Goal: Contribute content: Add original content to the website for others to see

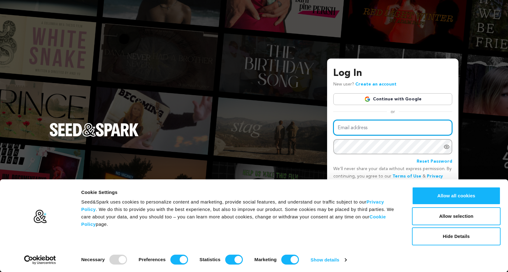
type input "[EMAIL_ADDRESS][DOMAIN_NAME]"
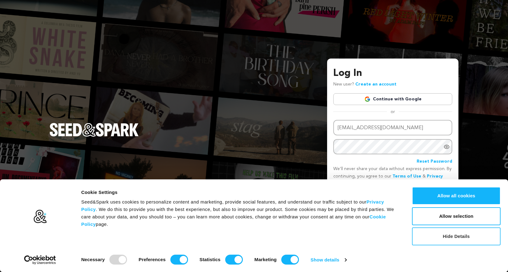
click at [452, 234] on button "Hide Details" at bounding box center [456, 236] width 89 height 18
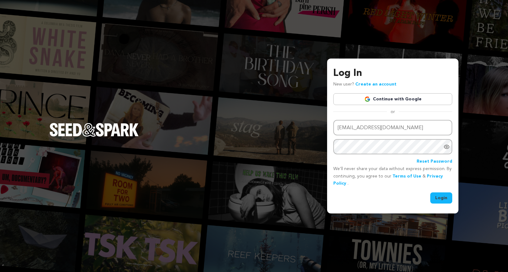
click at [442, 199] on button "Login" at bounding box center [441, 197] width 22 height 11
click at [448, 148] on icon "Show password as plain text. Warning: this will display your password on the sc…" at bounding box center [446, 147] width 5 height 4
click at [396, 183] on p "We’ll never share your data without express permission. By continuing, you agre…" at bounding box center [392, 176] width 119 height 22
click at [418, 189] on div "Email address michaelonofri@gmail.com Password Reset Password We’ll never share…" at bounding box center [392, 162] width 119 height 84
click at [280, 77] on div "Log In New user? Create an account Continue with Google or Email address michae…" at bounding box center [254, 136] width 508 height 272
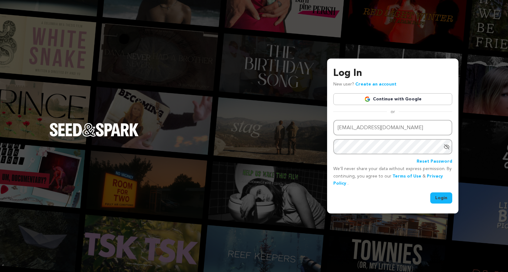
click at [388, 100] on link "Continue with Google" at bounding box center [392, 99] width 119 height 12
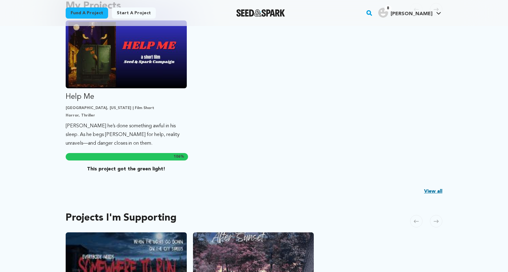
scroll to position [160, 0]
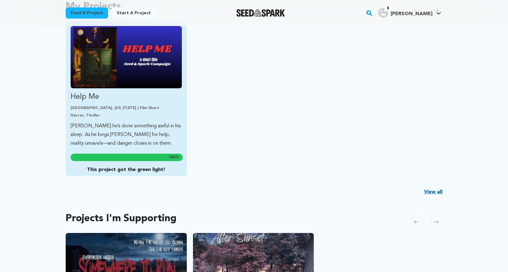
click at [139, 99] on p "Help Me" at bounding box center [126, 97] width 111 height 10
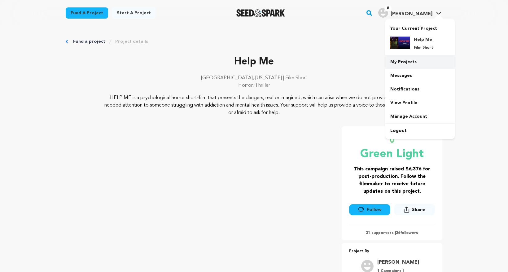
click at [408, 62] on link "My Projects" at bounding box center [419, 62] width 69 height 14
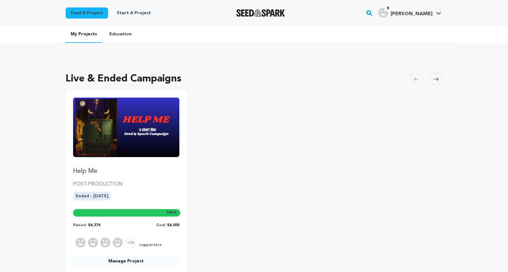
scroll to position [99, 0]
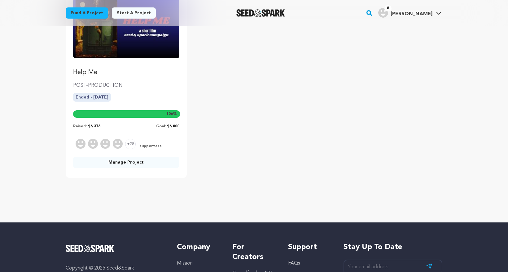
click at [114, 163] on link "Manage Project" at bounding box center [126, 162] width 106 height 11
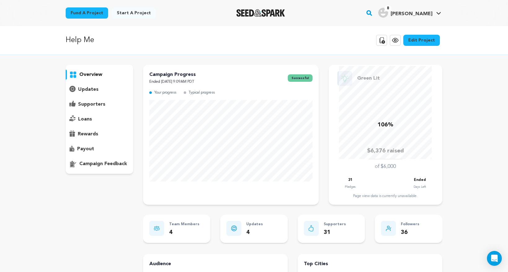
click at [89, 89] on p "updates" at bounding box center [88, 89] width 20 height 7
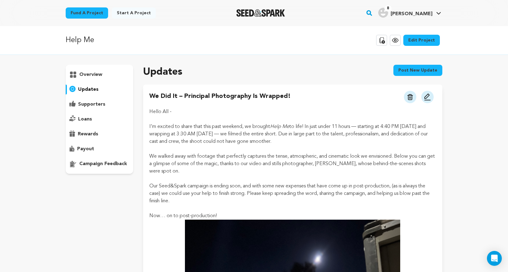
click at [408, 72] on button "Post new update" at bounding box center [417, 70] width 49 height 11
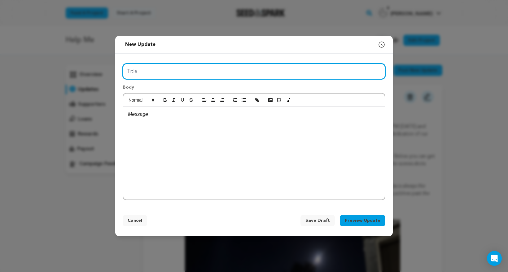
click at [176, 68] on input "Title" at bounding box center [254, 71] width 263 height 16
type input "E"
type input "D"
type input "H"
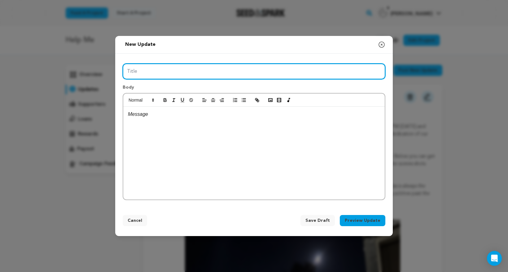
type input "@"
type input "Editing Away"
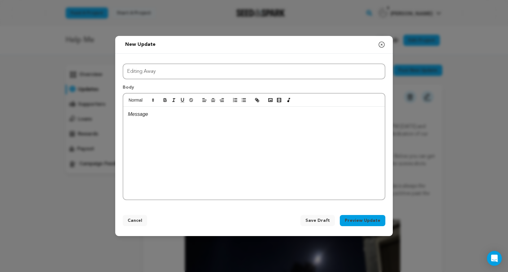
click at [181, 114] on p at bounding box center [254, 114] width 252 height 8
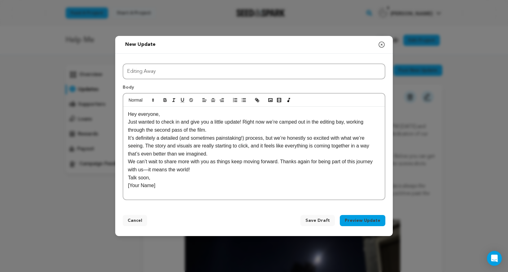
scroll to position [6, 0]
click at [173, 115] on p "Hey everyone," at bounding box center [254, 114] width 252 height 8
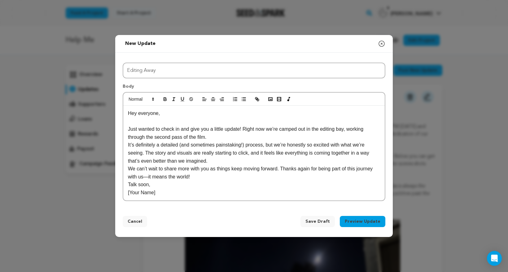
click at [220, 138] on p "Just wanted to check in and give you a little update! Right now we’re camped ou…" at bounding box center [254, 133] width 252 height 16
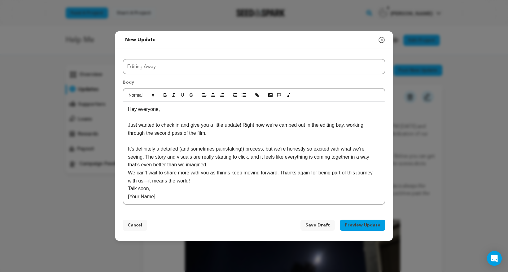
click at [156, 149] on p "It’s definitely a detailed (and sometimes painstaking!) process, but we’re hone…" at bounding box center [254, 157] width 252 height 24
click at [297, 164] on p "It’s a detailed (and sometimes painstaking!) process, but we’re honestly so exc…" at bounding box center [254, 157] width 252 height 24
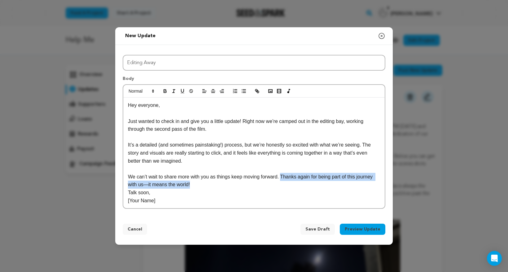
drag, startPoint x: 192, startPoint y: 185, endPoint x: 284, endPoint y: 176, distance: 91.8
click at [284, 176] on p "We can’t wait to share more with you as things keep moving forward. Thanks agai…" at bounding box center [254, 181] width 252 height 16
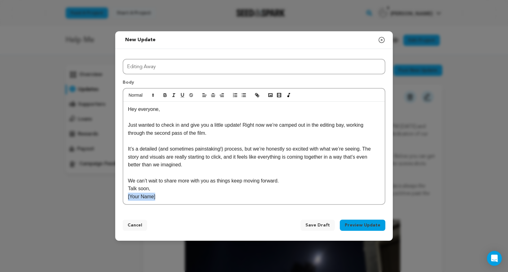
drag, startPoint x: 152, startPoint y: 195, endPoint x: 116, endPoint y: 197, distance: 35.9
click at [116, 197] on div "Title Editing Away Body Hey everyone, Just wanted to check in and give you a li…" at bounding box center [253, 130] width 277 height 163
click at [161, 188] on p "Talk soon," at bounding box center [254, 189] width 252 height 8
click at [295, 180] on p "We can’t wait to share more with you as things keep moving forward." at bounding box center [254, 181] width 252 height 8
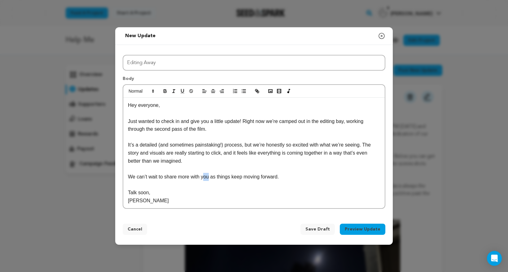
drag, startPoint x: 211, startPoint y: 178, endPoint x: 204, endPoint y: 178, distance: 6.2
click at [204, 178] on p "We can’t wait to share more with you as things keep moving forward." at bounding box center [254, 177] width 252 height 8
click at [355, 230] on button "Preview Update" at bounding box center [363, 229] width 46 height 11
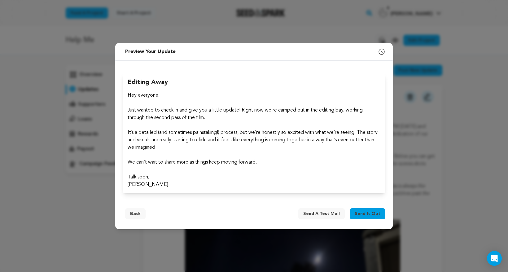
click at [364, 215] on span "Send it out" at bounding box center [367, 214] width 26 height 6
